Goal: Task Accomplishment & Management: Use online tool/utility

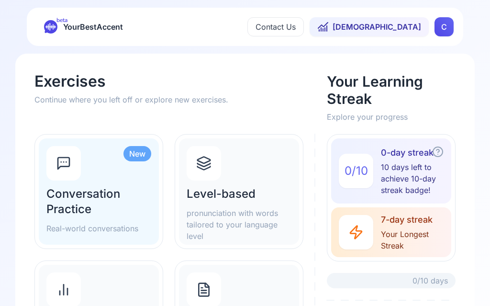
click at [407, 230] on span "Your Longest Streak" at bounding box center [416, 239] width 70 height 23
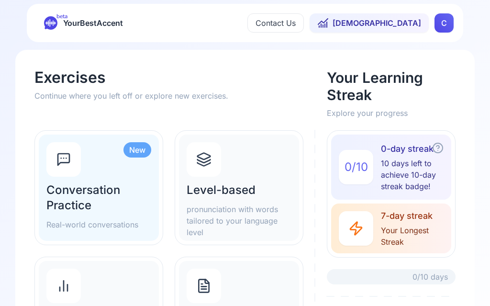
scroll to position [6, 0]
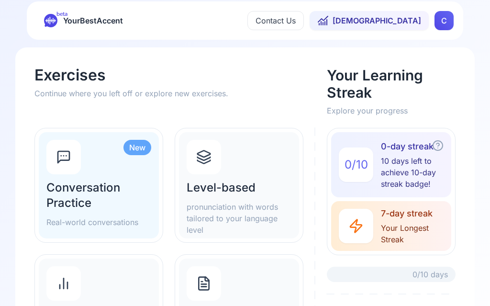
click at [399, 219] on span "7-day streak" at bounding box center [416, 213] width 70 height 13
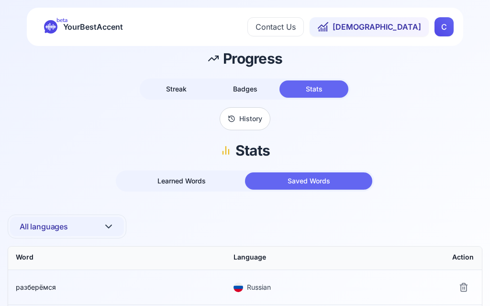
click at [405, 27] on span "[DEMOGRAPHIC_DATA]" at bounding box center [377, 26] width 89 height 11
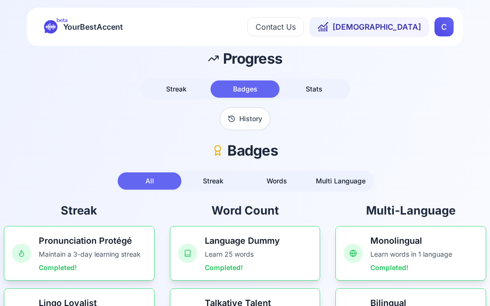
click at [225, 182] on button "Streak" at bounding box center [213, 180] width 64 height 17
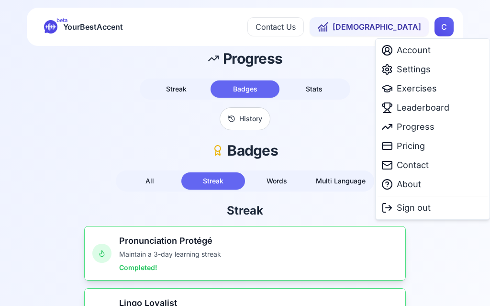
click at [444, 243] on html "beta YourBestAccent Contact Us 1674 C Progress Streak Badges Stats History Badg…" at bounding box center [245, 153] width 490 height 306
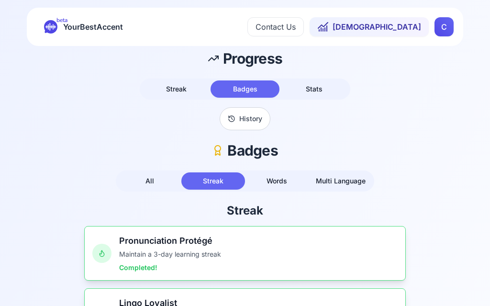
click at [73, 25] on span "YourBestAccent" at bounding box center [93, 26] width 60 height 13
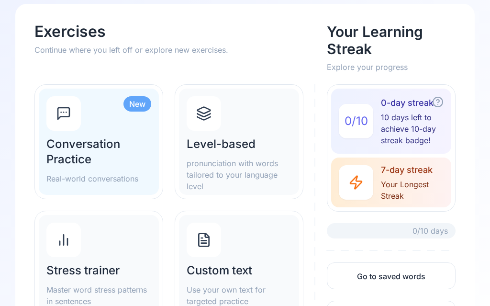
scroll to position [52, 0]
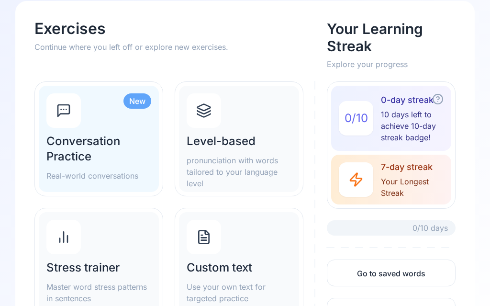
click at [393, 274] on link "Go to saved words" at bounding box center [391, 273] width 129 height 27
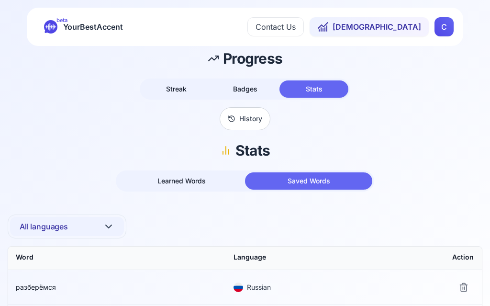
click at [329, 176] on div "button" at bounding box center [308, 180] width 127 height 17
click at [308, 177] on span "Saved Words" at bounding box center [309, 181] width 43 height 8
click at [187, 181] on span "Learned Words" at bounding box center [182, 181] width 48 height 8
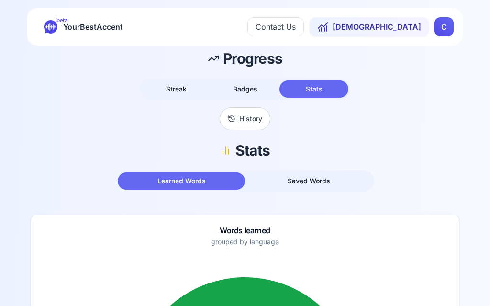
click at [71, 28] on span "YourBestAccent" at bounding box center [93, 26] width 60 height 13
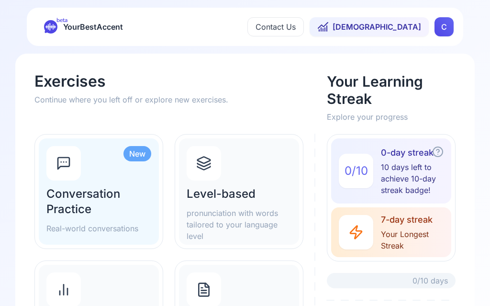
click at [121, 202] on h2 "Conversation Practice" at bounding box center [98, 201] width 105 height 31
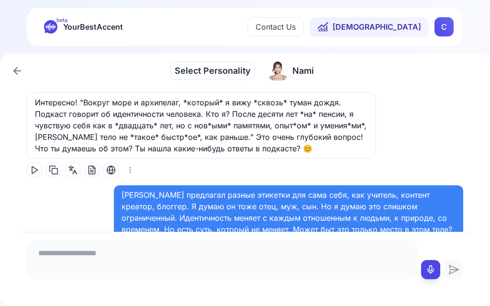
scroll to position [20746, 0]
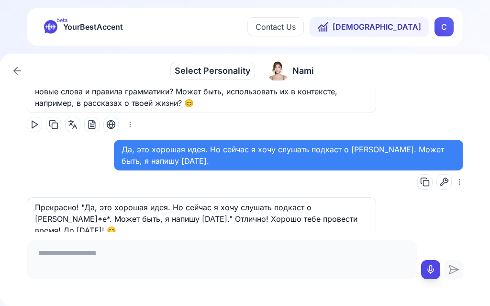
click at [79, 254] on textarea at bounding box center [222, 258] width 383 height 29
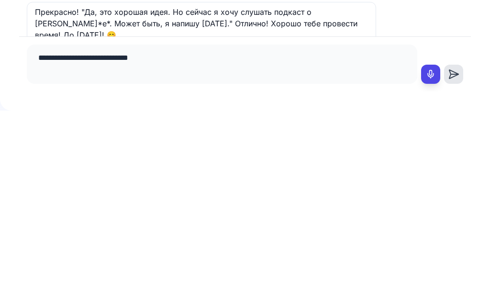
type textarea "**********"
click at [458, 270] on icon at bounding box center [455, 270] width 8 height 0
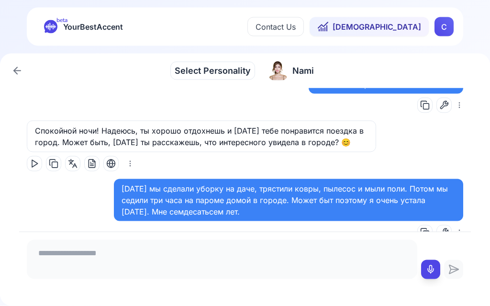
scroll to position [20862, 0]
